Goal: Check status: Check status

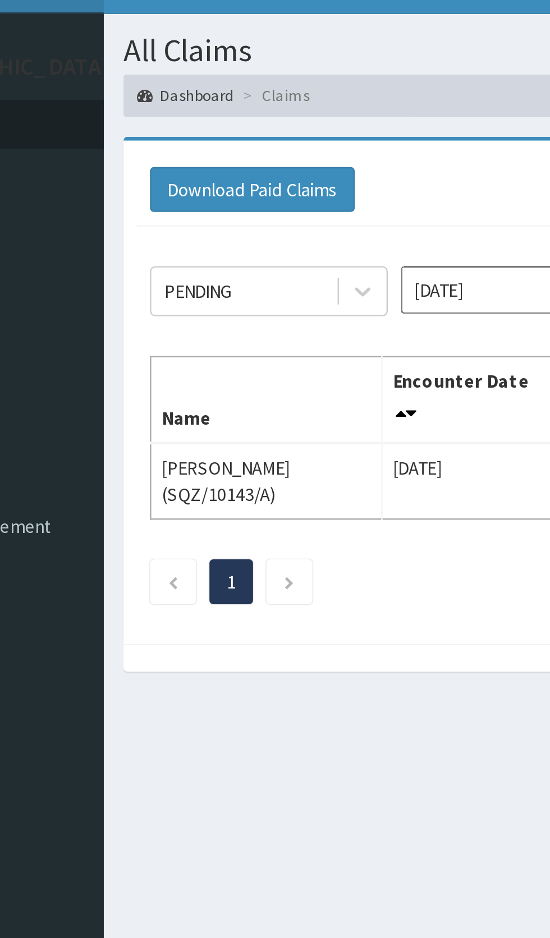
click at [300, 144] on input "[DATE]" at bounding box center [305, 145] width 101 height 20
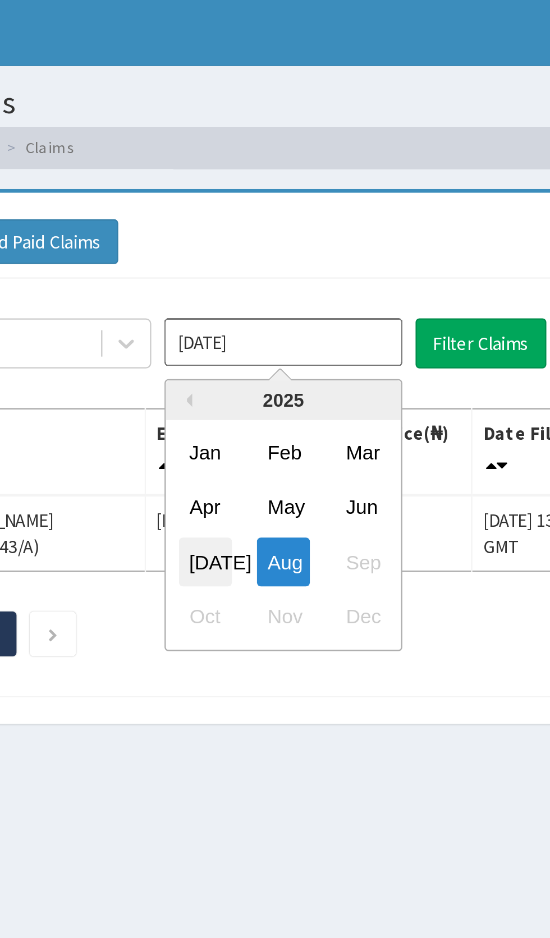
click at [277, 240] on div "[DATE]" at bounding box center [273, 238] width 22 height 21
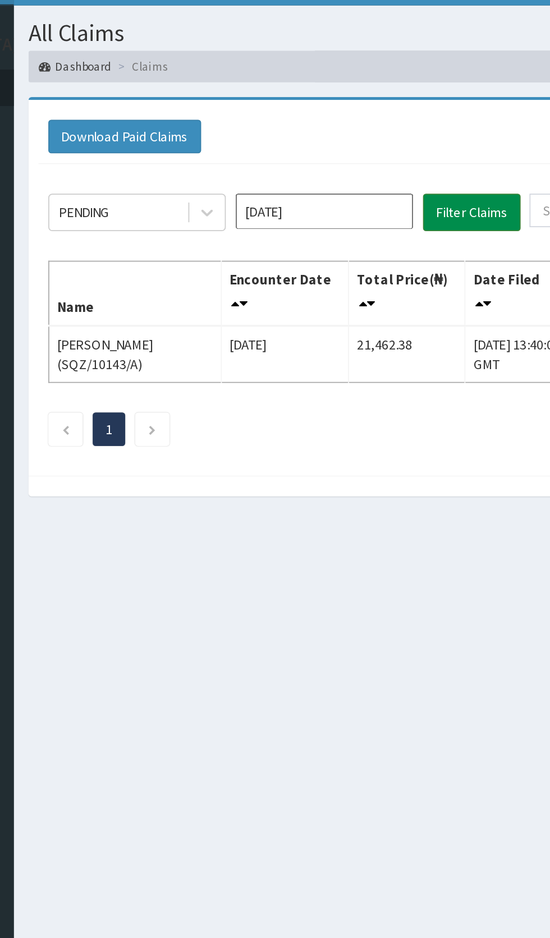
click at [391, 152] on button "Filter Claims" at bounding box center [390, 145] width 56 height 21
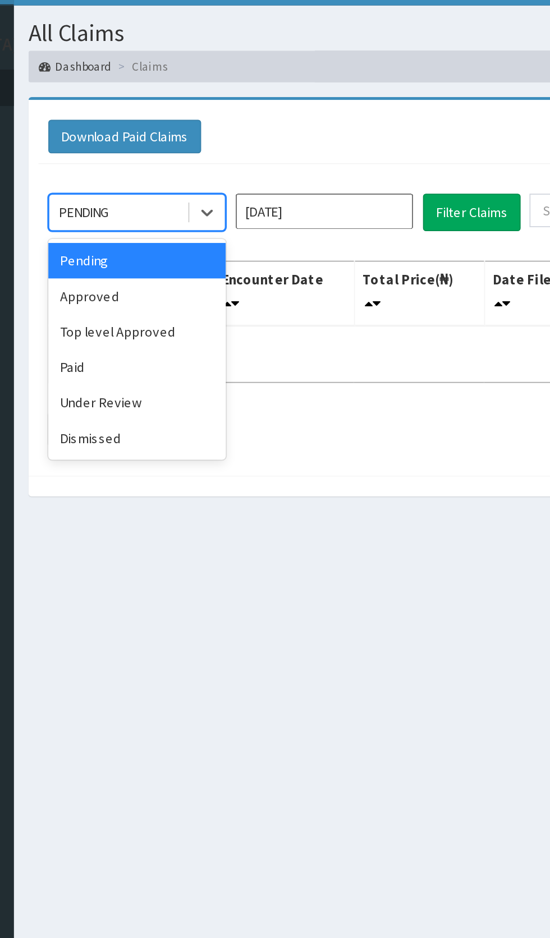
click at [201, 198] on div "Approved" at bounding box center [199, 194] width 101 height 20
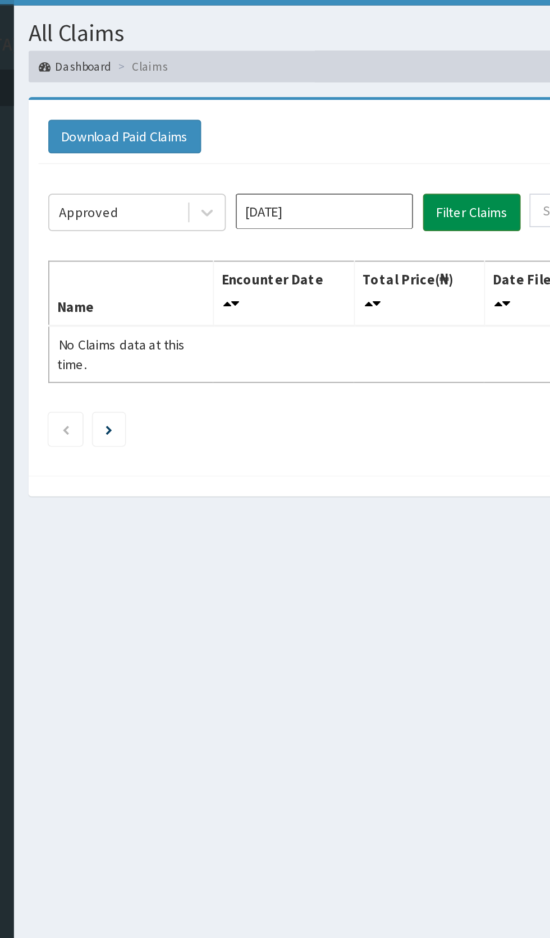
click at [396, 150] on button "Filter Claims" at bounding box center [390, 145] width 56 height 21
click at [322, 147] on input "[DATE]" at bounding box center [305, 145] width 101 height 20
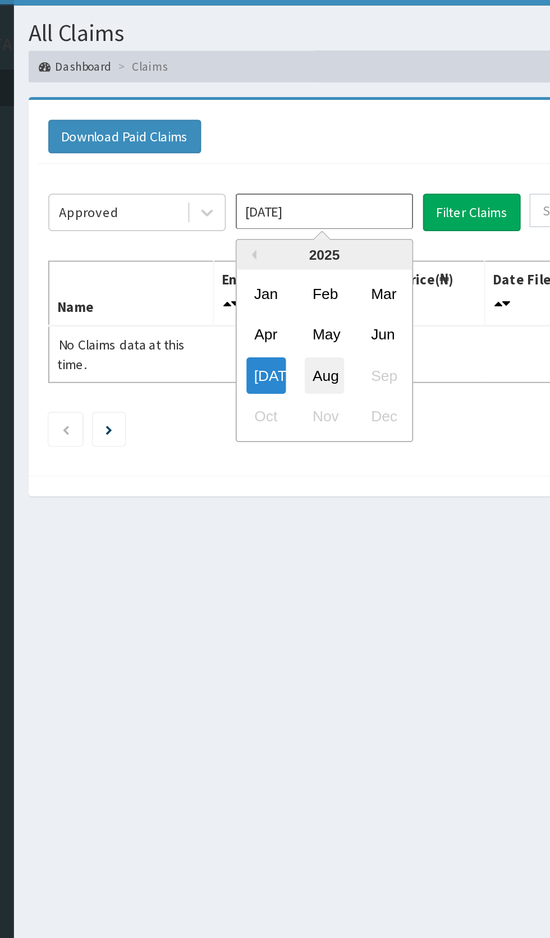
click at [308, 241] on div "Aug" at bounding box center [306, 238] width 22 height 21
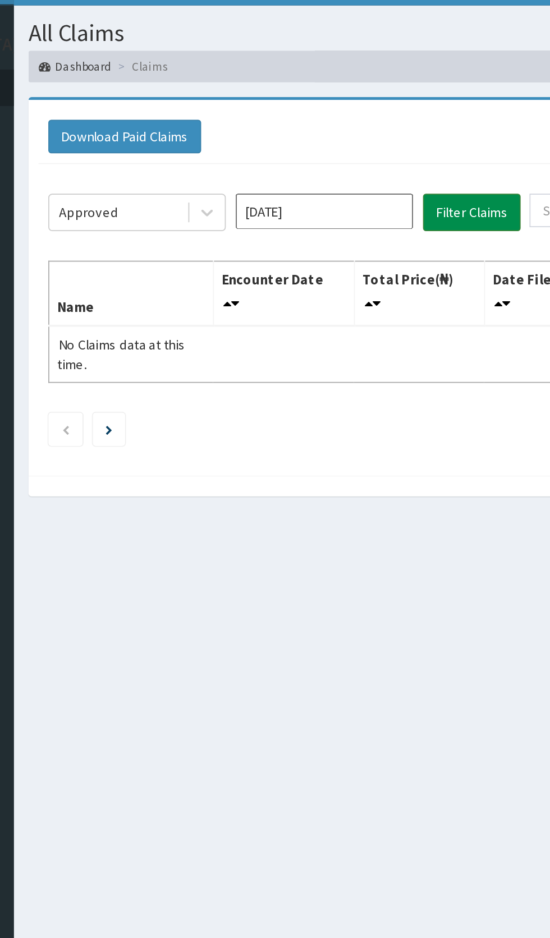
click at [395, 146] on button "Filter Claims" at bounding box center [390, 145] width 56 height 21
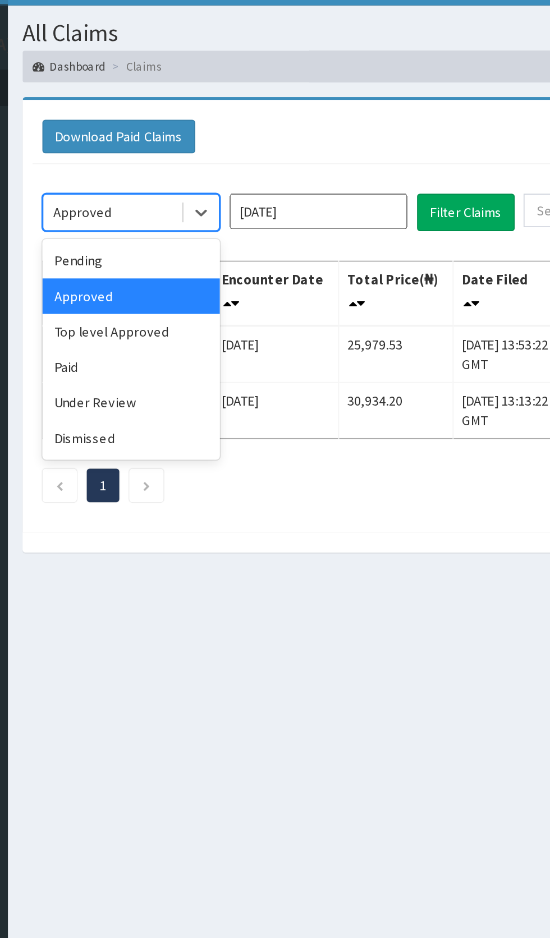
click at [207, 259] on div "Under Review" at bounding box center [199, 254] width 101 height 20
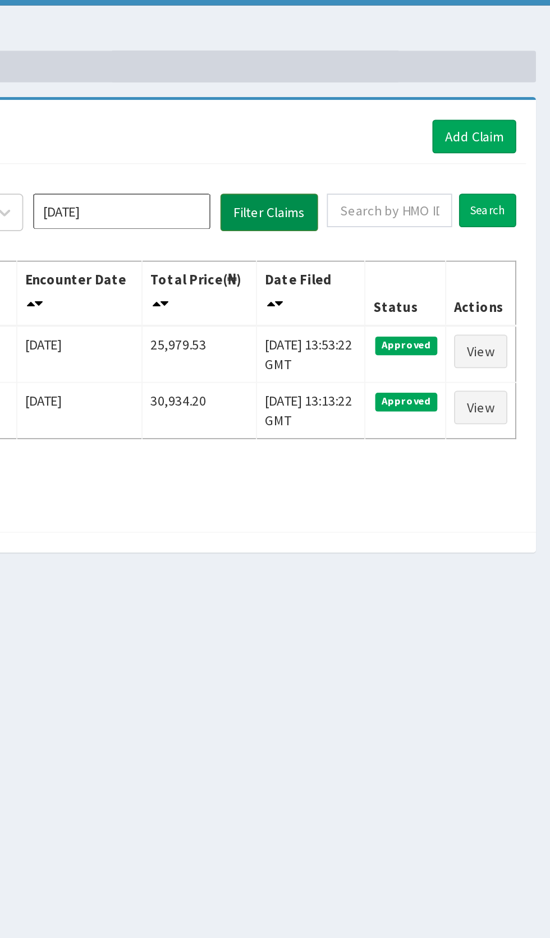
click at [397, 153] on button "Filter Claims" at bounding box center [390, 145] width 56 height 21
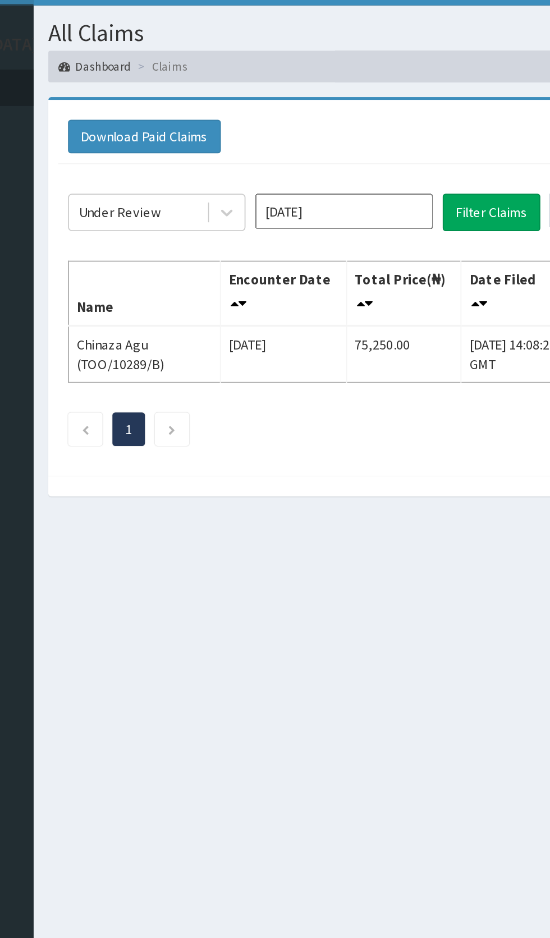
click at [322, 144] on input "[DATE]" at bounding box center [305, 145] width 101 height 20
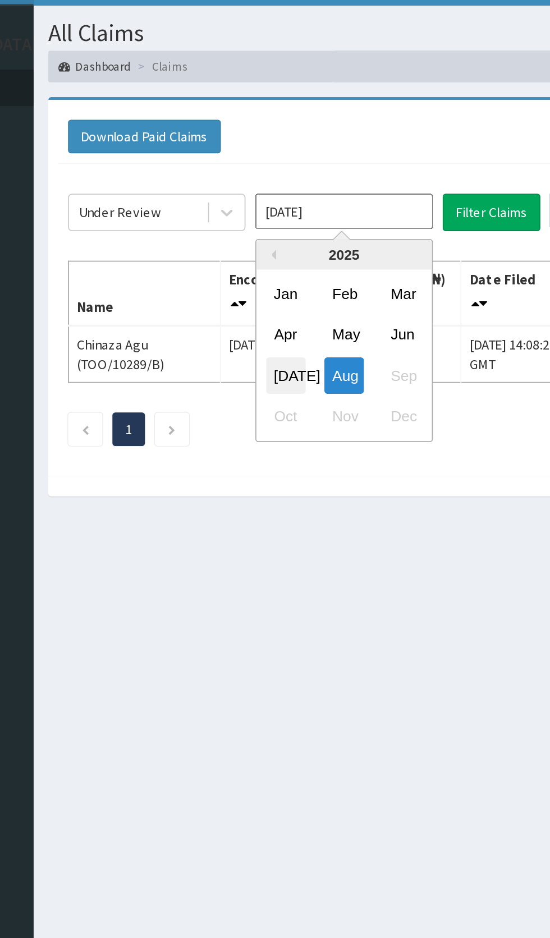
click at [275, 236] on div "[DATE]" at bounding box center [273, 238] width 22 height 21
type input "[DATE]"
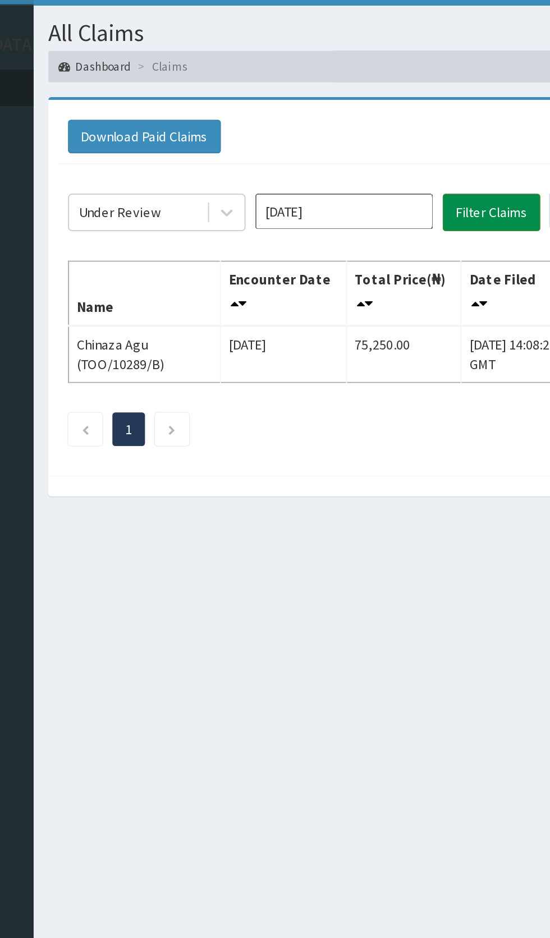
click at [398, 145] on button "Filter Claims" at bounding box center [390, 145] width 56 height 21
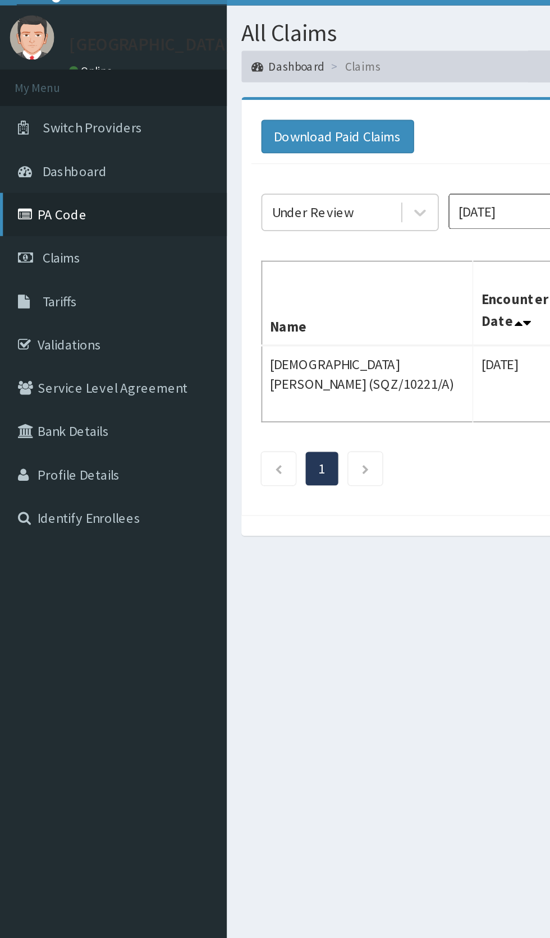
click at [60, 144] on link "PA Code" at bounding box center [64, 147] width 129 height 25
